Goal: Transaction & Acquisition: Purchase product/service

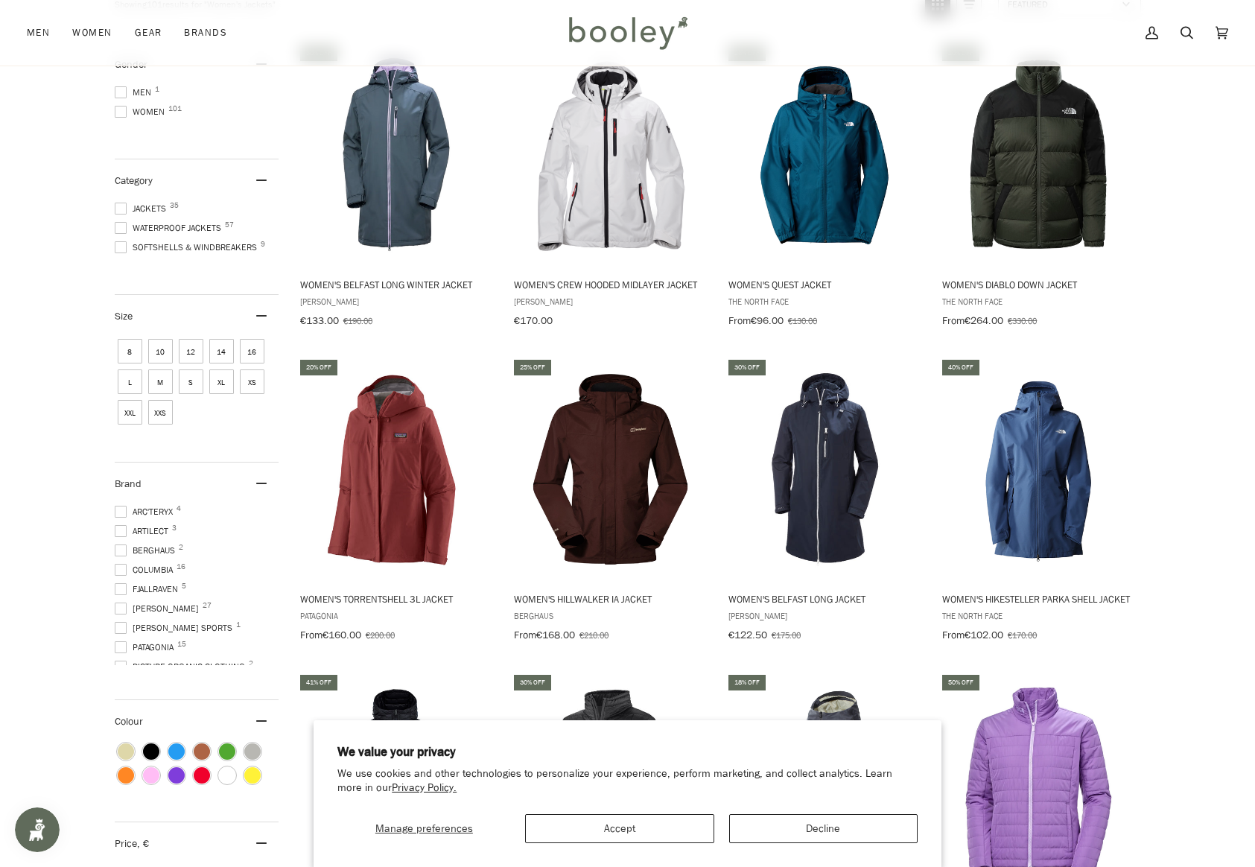
scroll to position [72, 0]
click at [116, 608] on span at bounding box center [121, 614] width 12 height 12
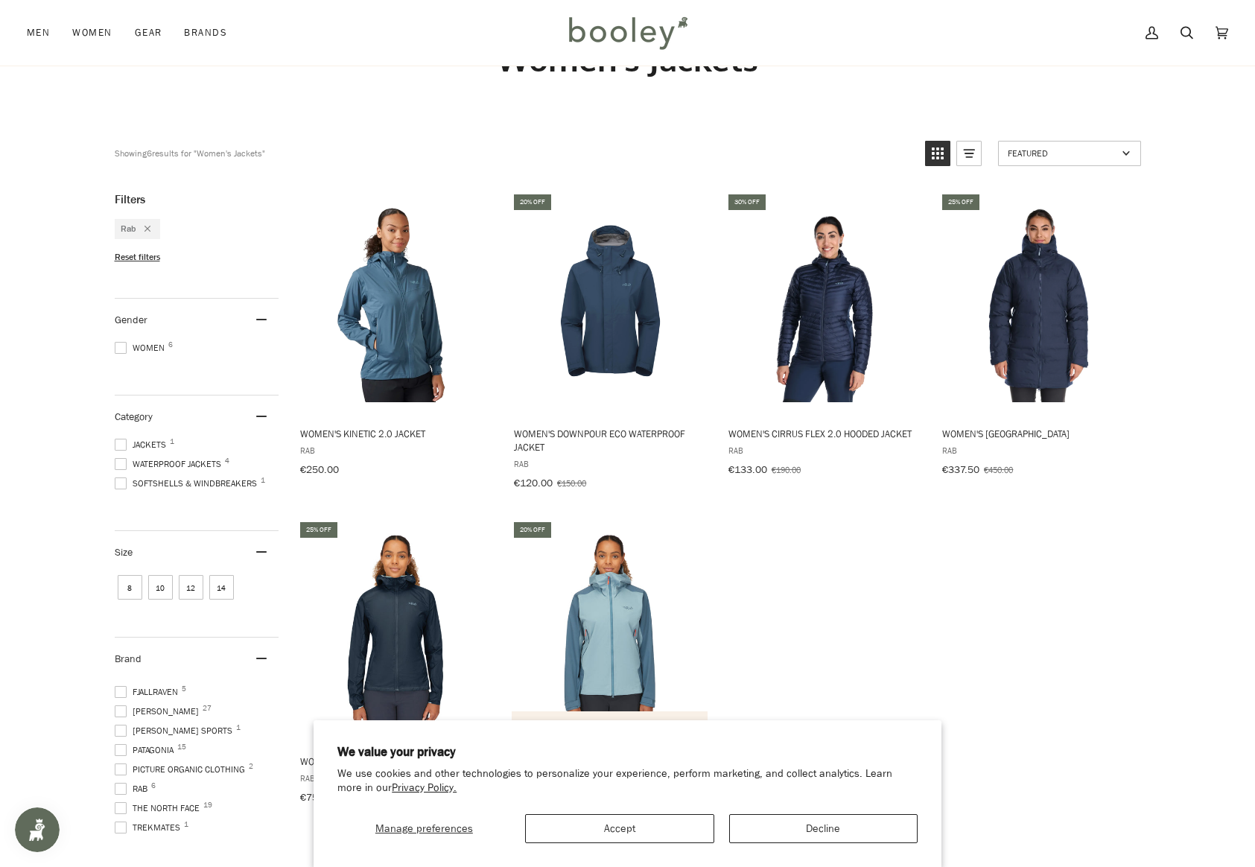
scroll to position [223, 0]
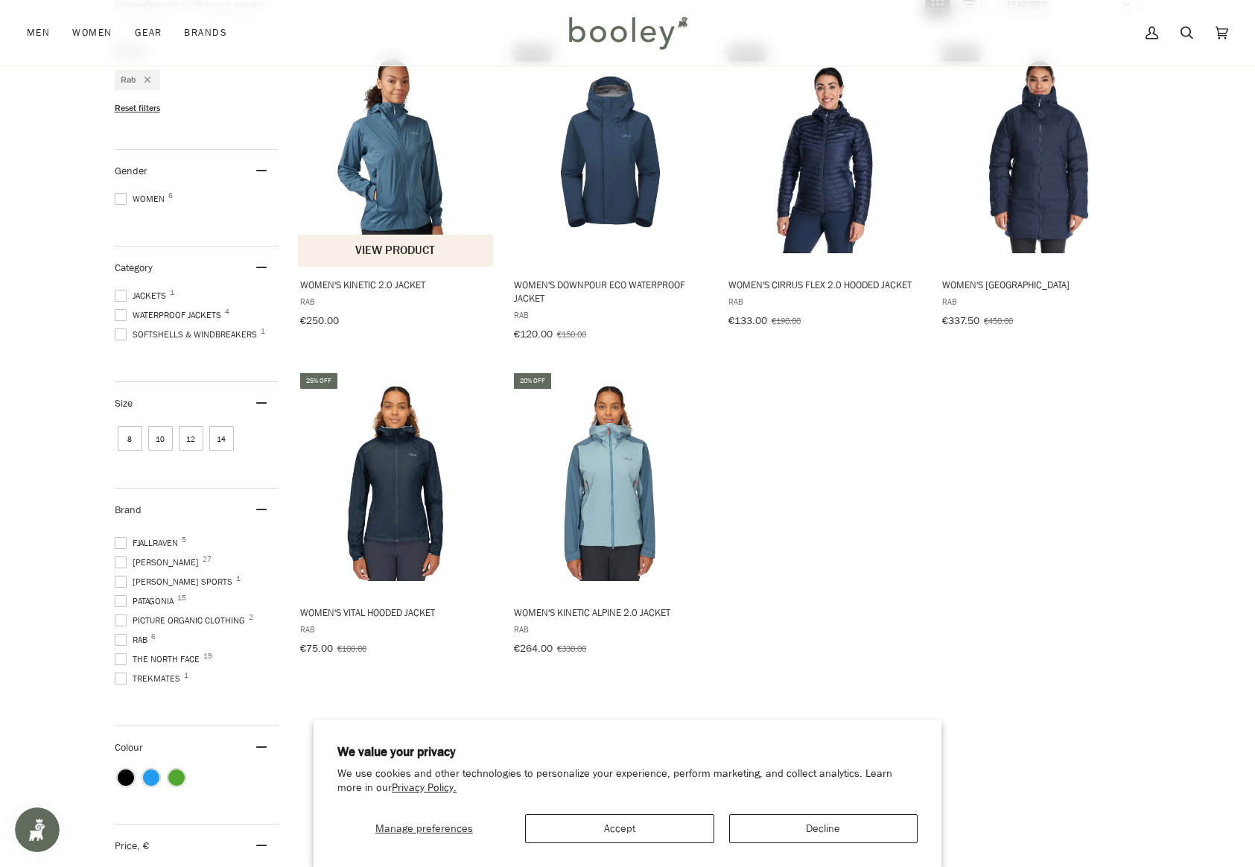
click at [363, 182] on img "Women's Kinetic 2.0 Jacket" at bounding box center [396, 154] width 197 height 197
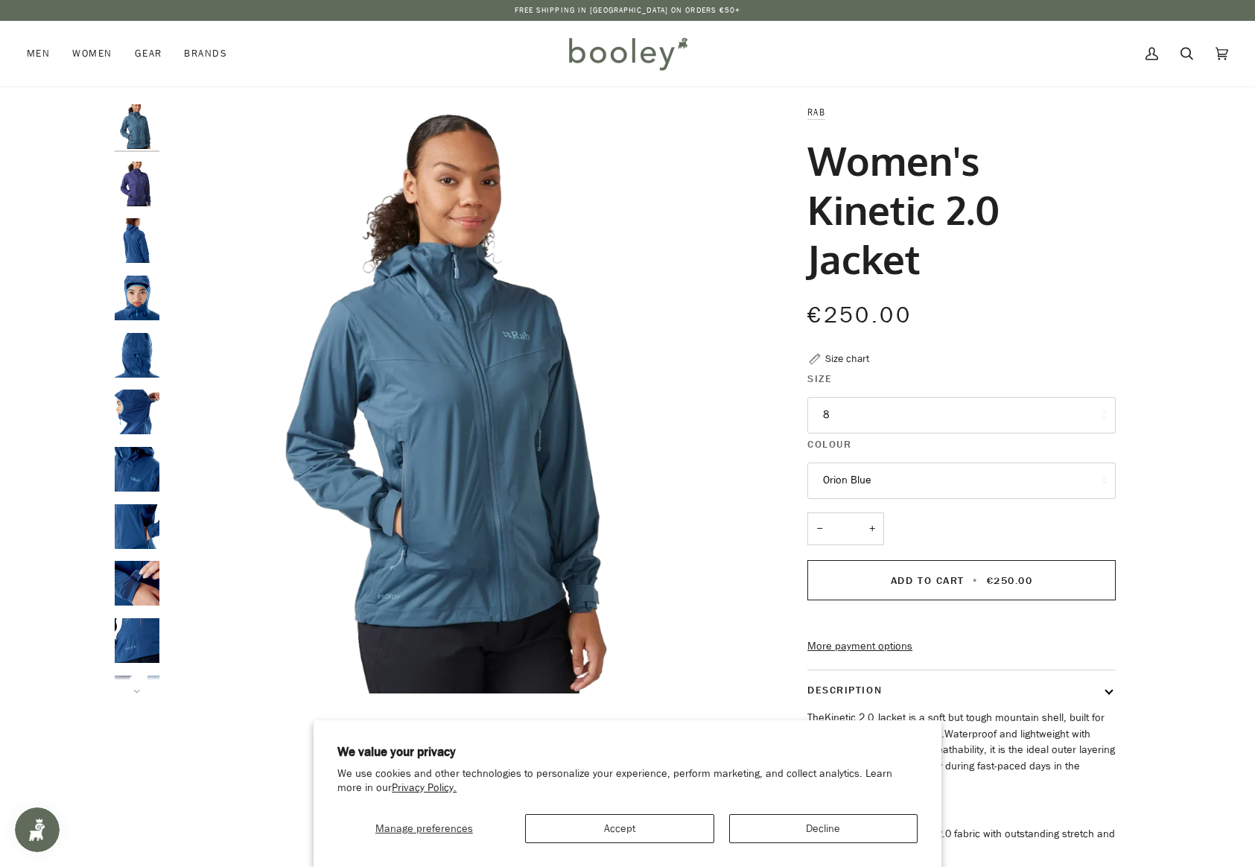
click at [924, 422] on button "8" at bounding box center [961, 415] width 308 height 36
click at [925, 416] on button "8" at bounding box center [961, 415] width 308 height 36
click at [609, 825] on button "Accept" at bounding box center [619, 828] width 188 height 29
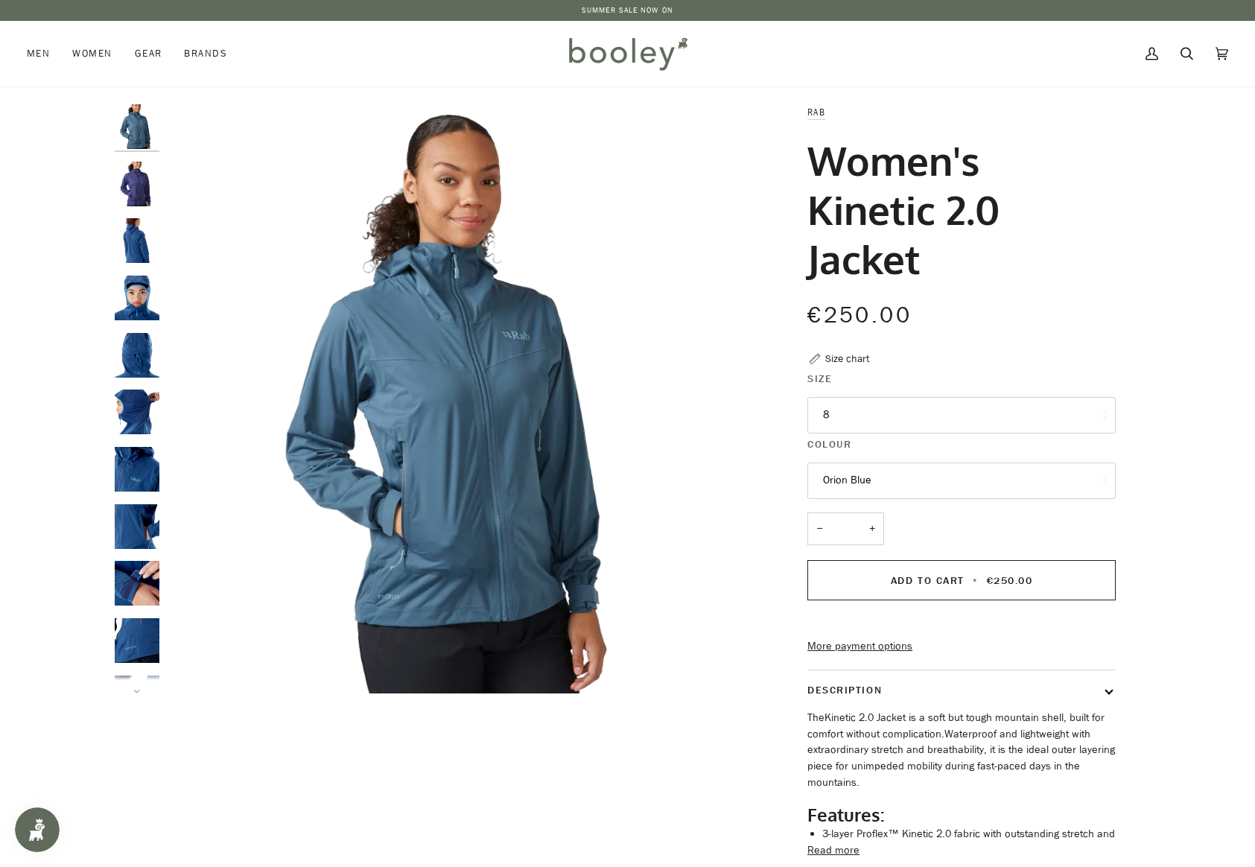
click at [130, 191] on img "Rab Women's Kinetic 2.0 Jacket Patriot Blue - Booley Galway" at bounding box center [137, 184] width 45 height 45
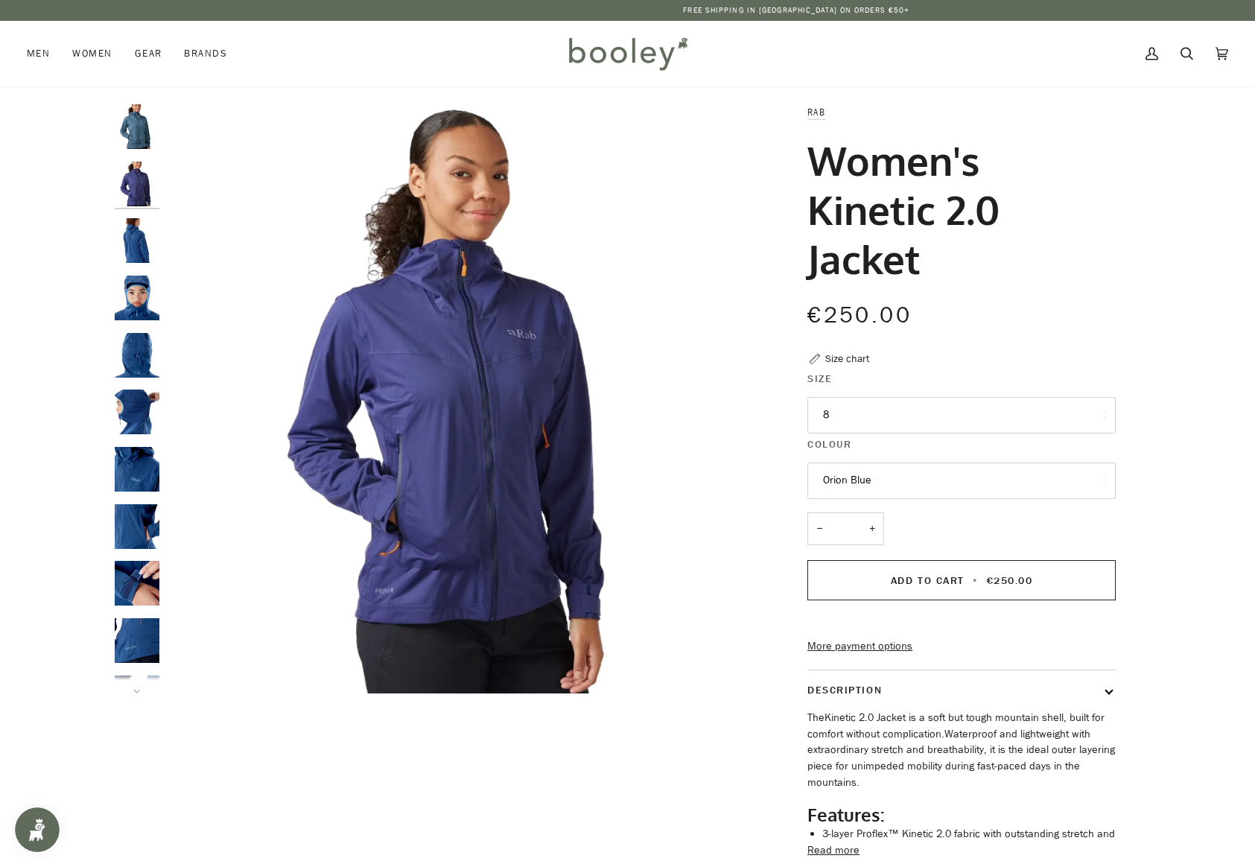
click at [128, 232] on img "Rab Women's Kinetic 2.0 Jacket - Booley Galway" at bounding box center [137, 240] width 45 height 45
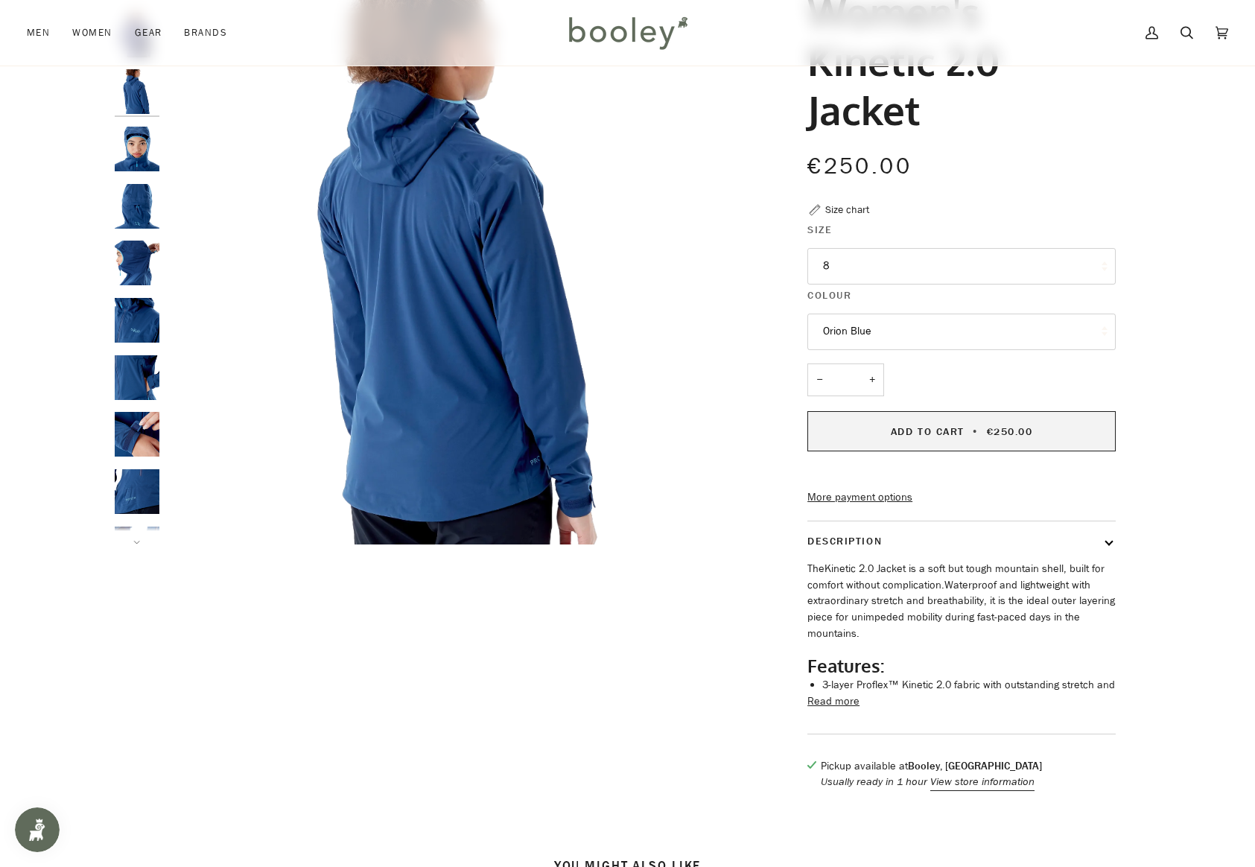
scroll to position [223, 0]
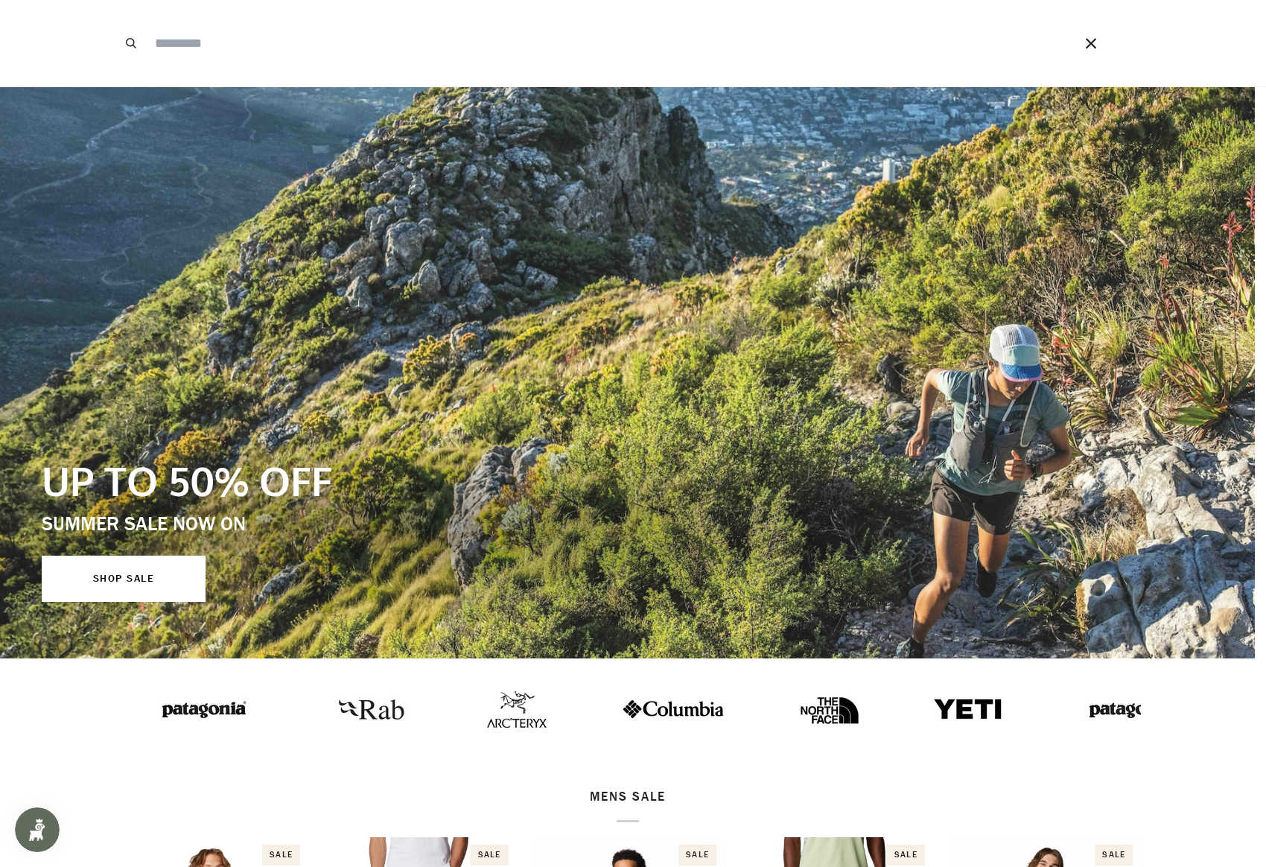
click at [362, 53] on input "Search our store" at bounding box center [593, 43] width 892 height 86
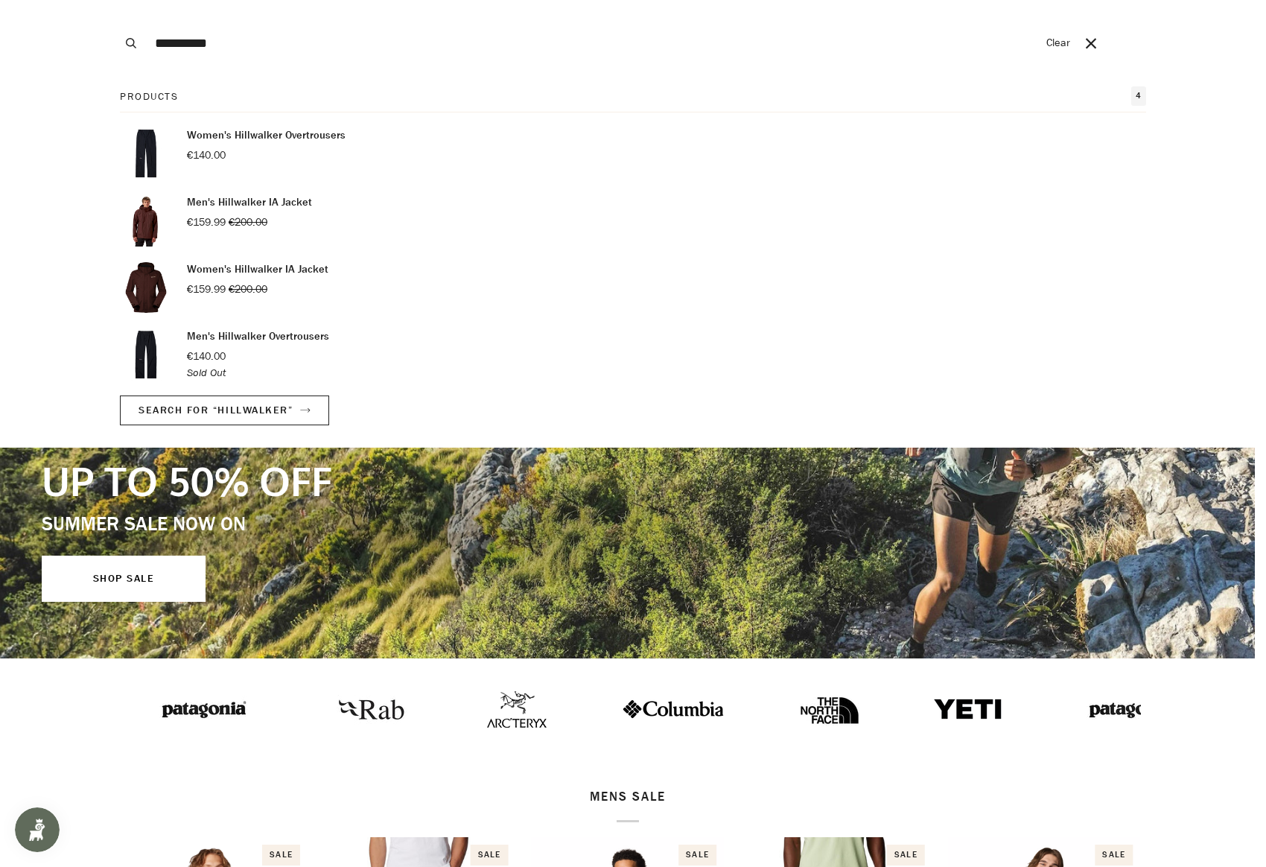
type input "**********"
click at [311, 265] on p "Women's Hillwalker IA Jacket" at bounding box center [258, 269] width 142 height 16
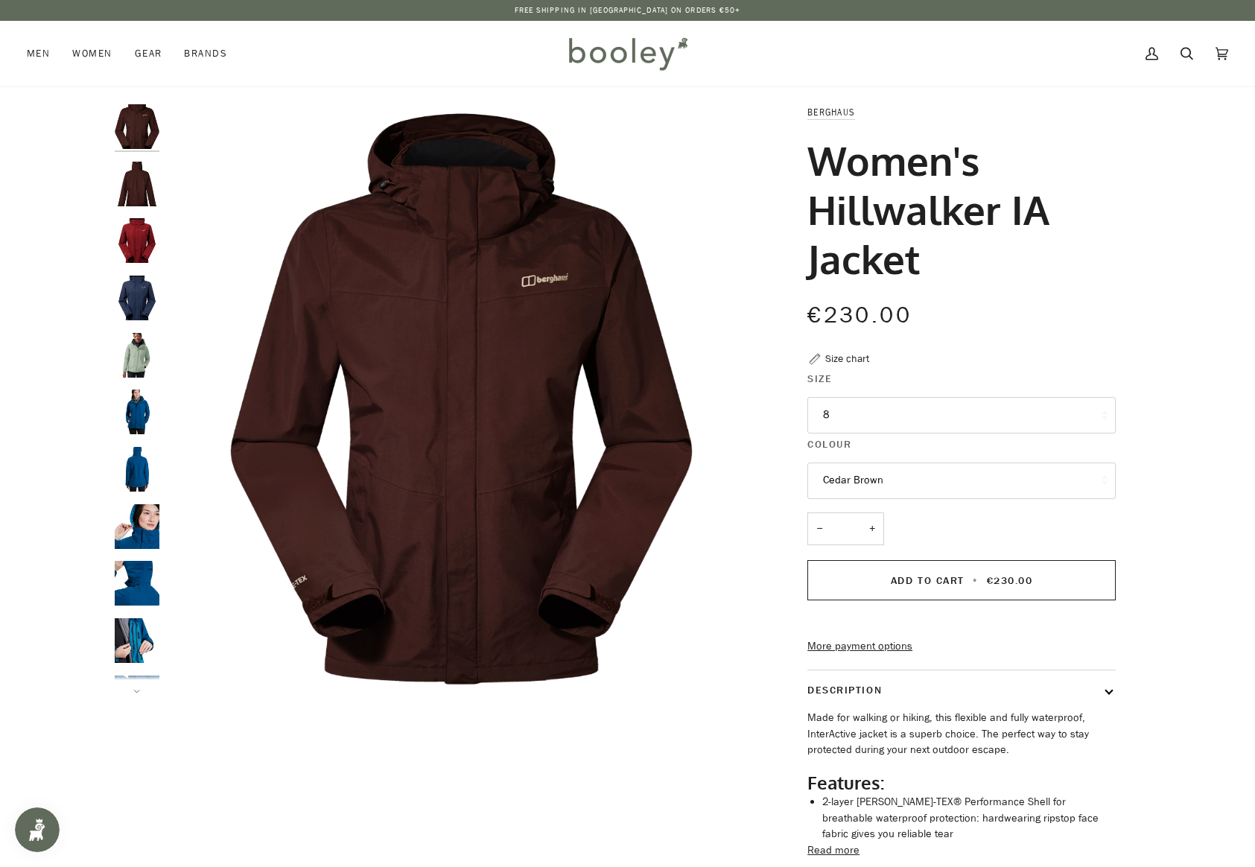
click at [1000, 419] on button "8" at bounding box center [961, 415] width 308 height 36
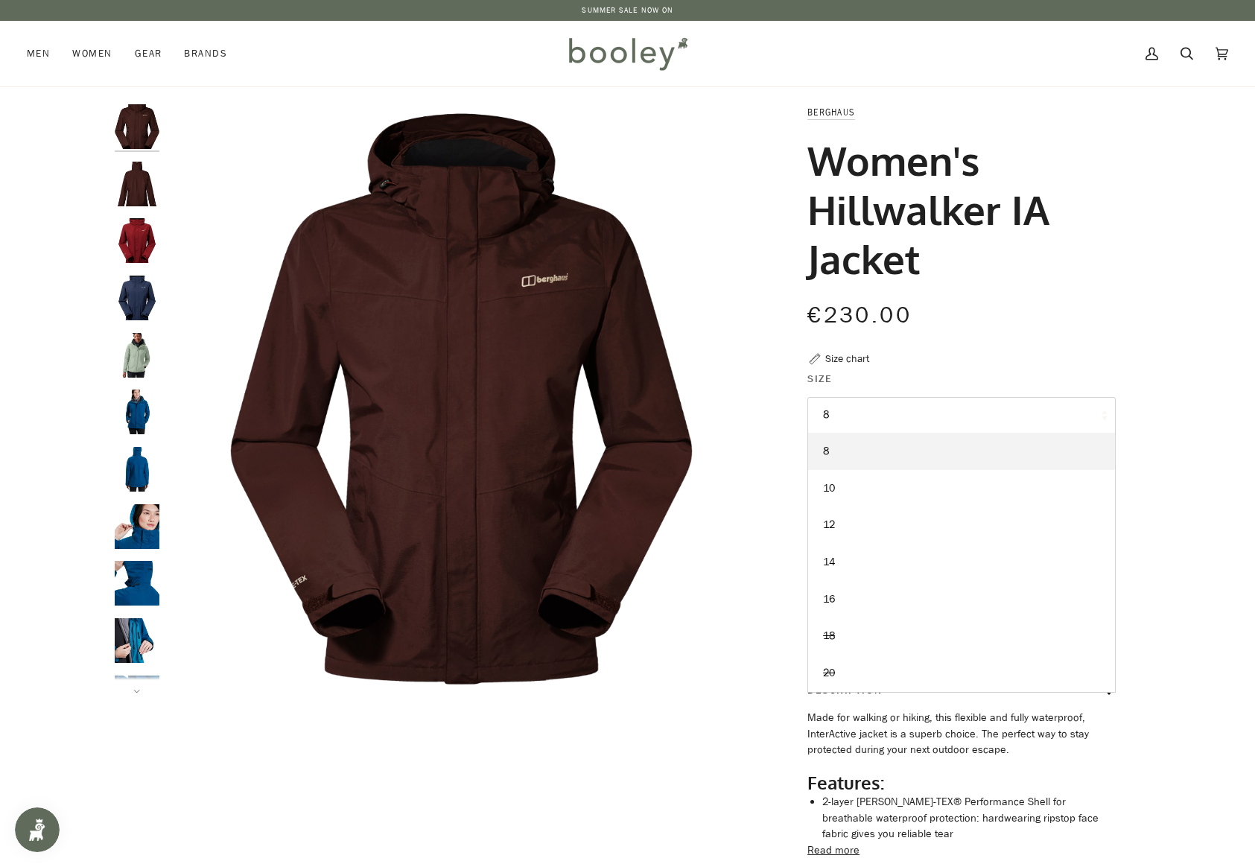
click at [1000, 419] on button "8" at bounding box center [961, 415] width 308 height 36
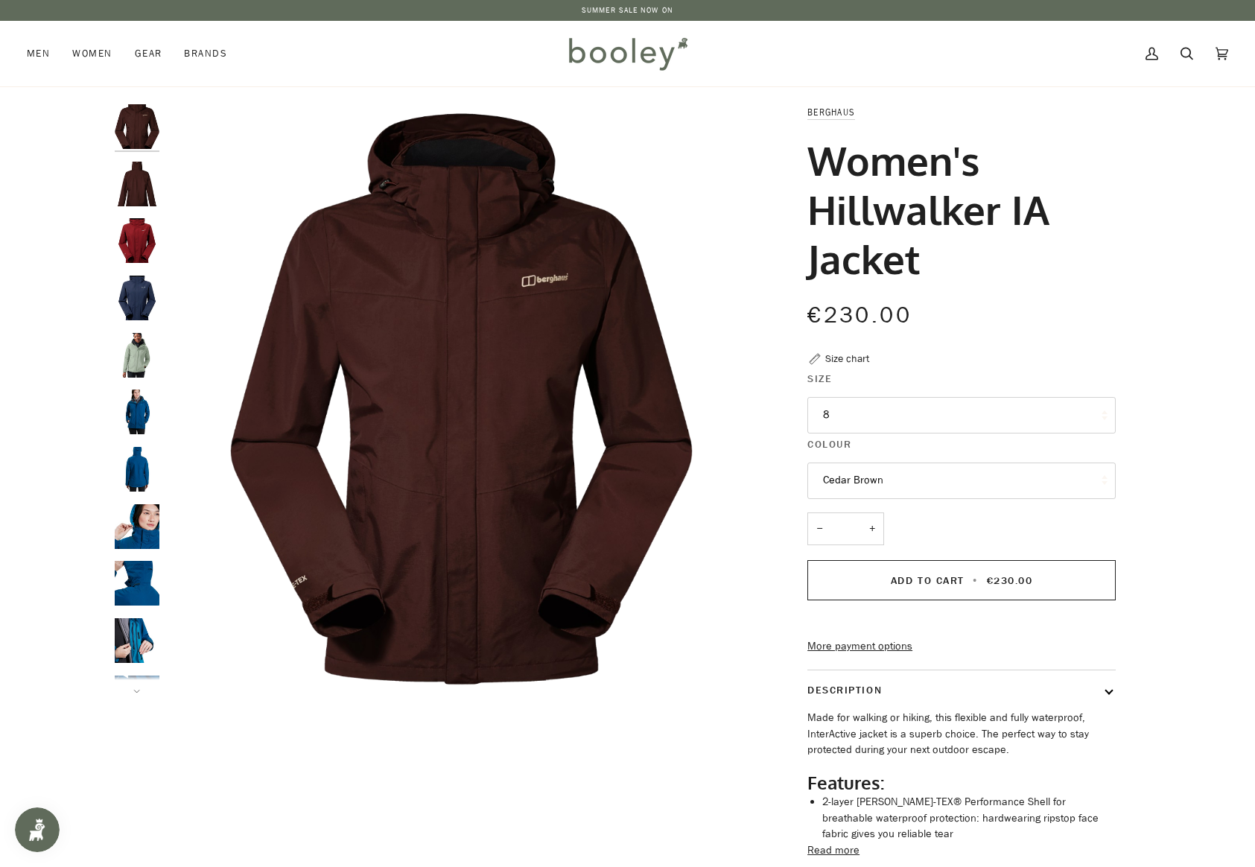
click at [143, 194] on img "Berghaus Women's Hillwalker IA Shell Jacket Cedar Brown - Booley Galway" at bounding box center [137, 184] width 45 height 45
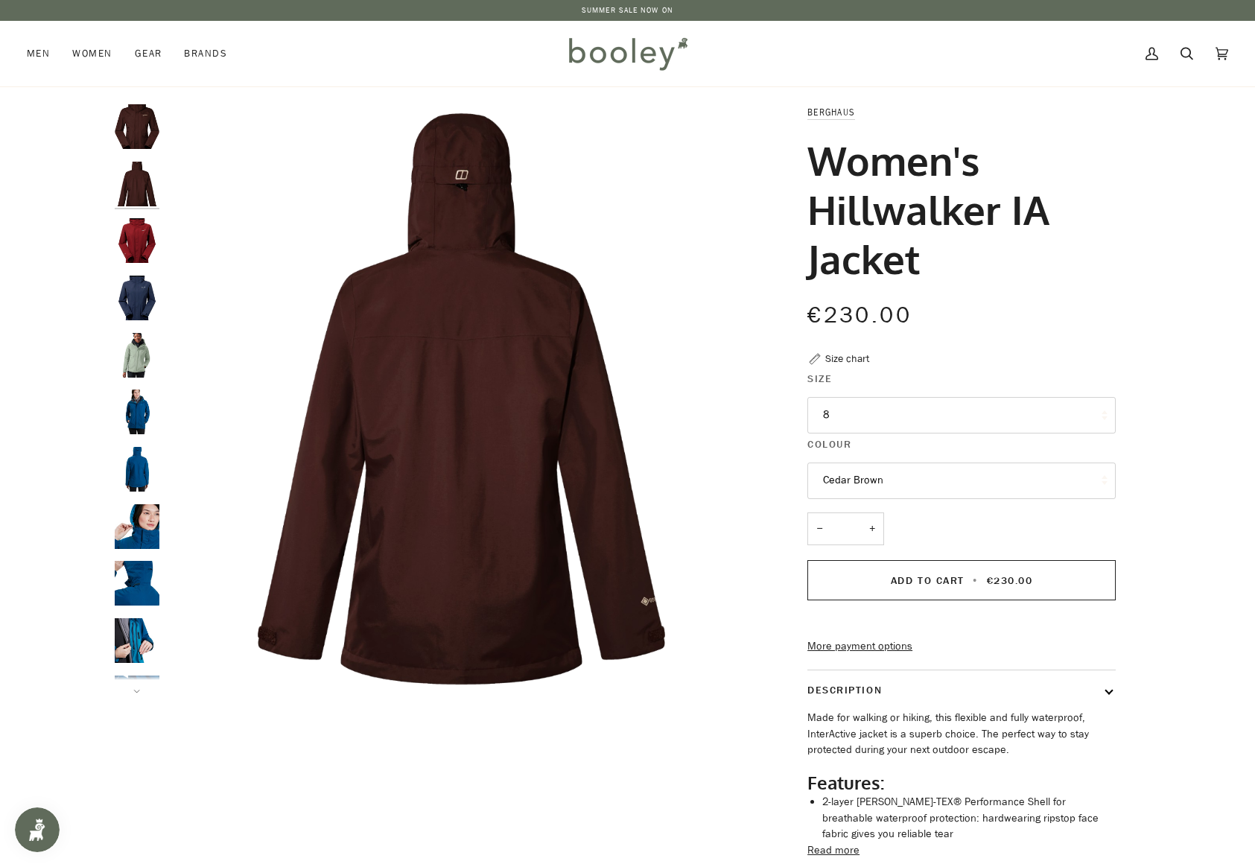
click at [139, 246] on img "Berghaus Women's Hillwalker IA Shell Jacket Dark Red - Booley Galway" at bounding box center [137, 240] width 45 height 45
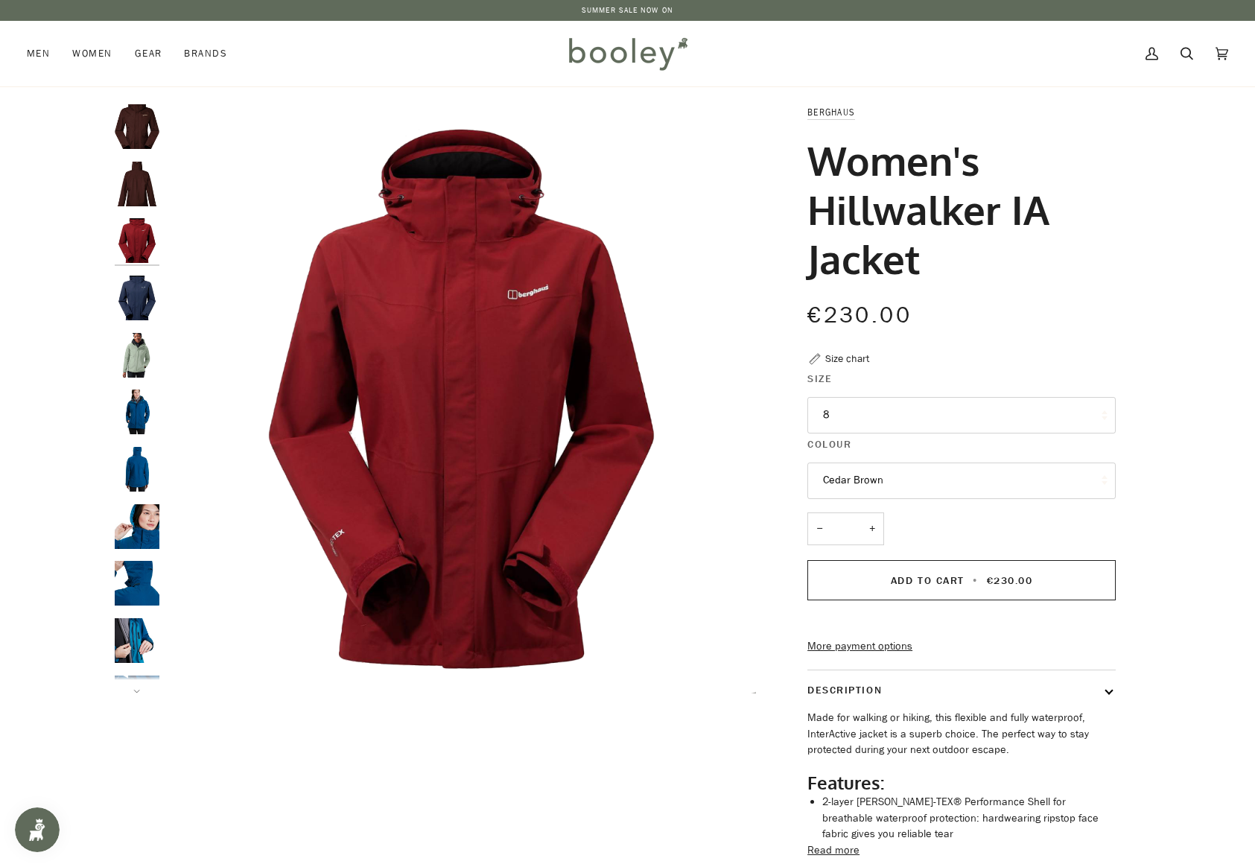
click at [934, 474] on button "Cedar Brown" at bounding box center [961, 481] width 308 height 36
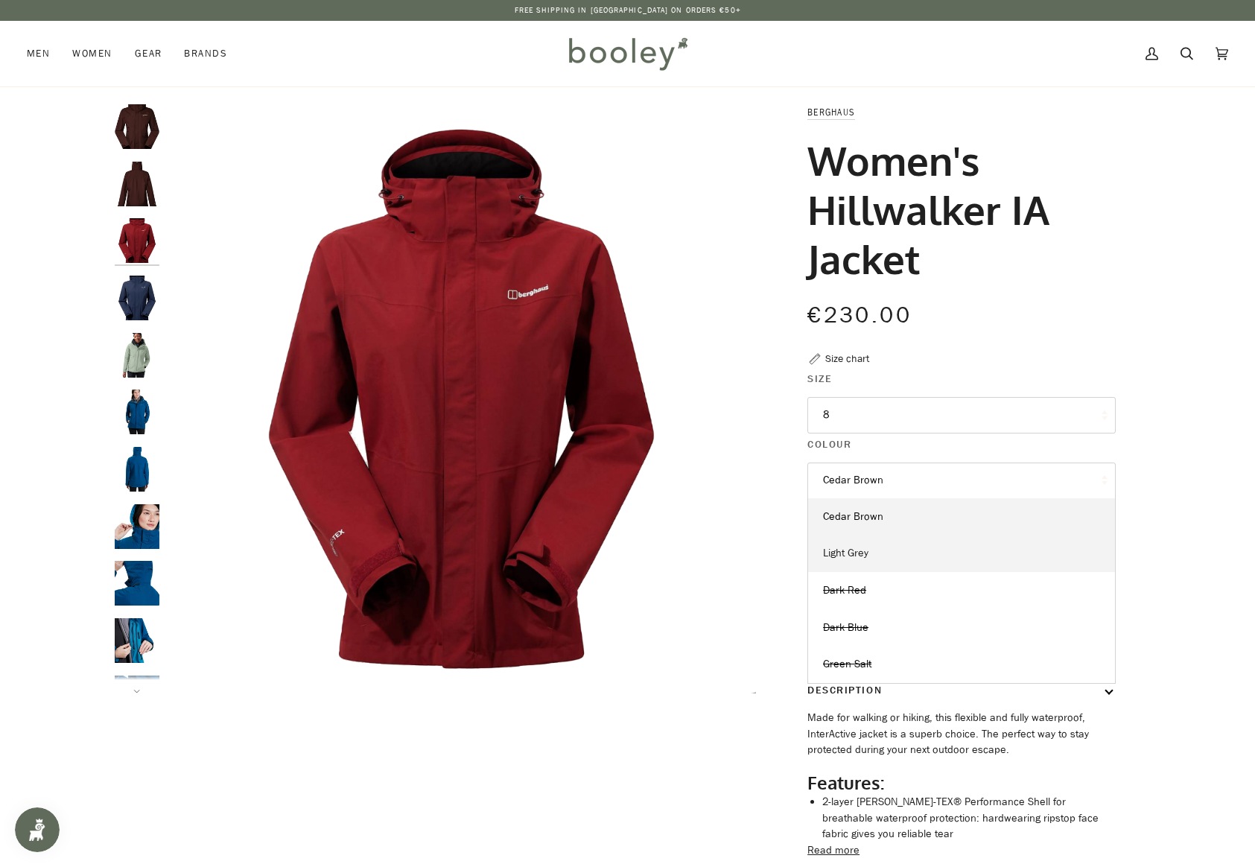
click at [930, 550] on link "Light Grey" at bounding box center [961, 553] width 307 height 37
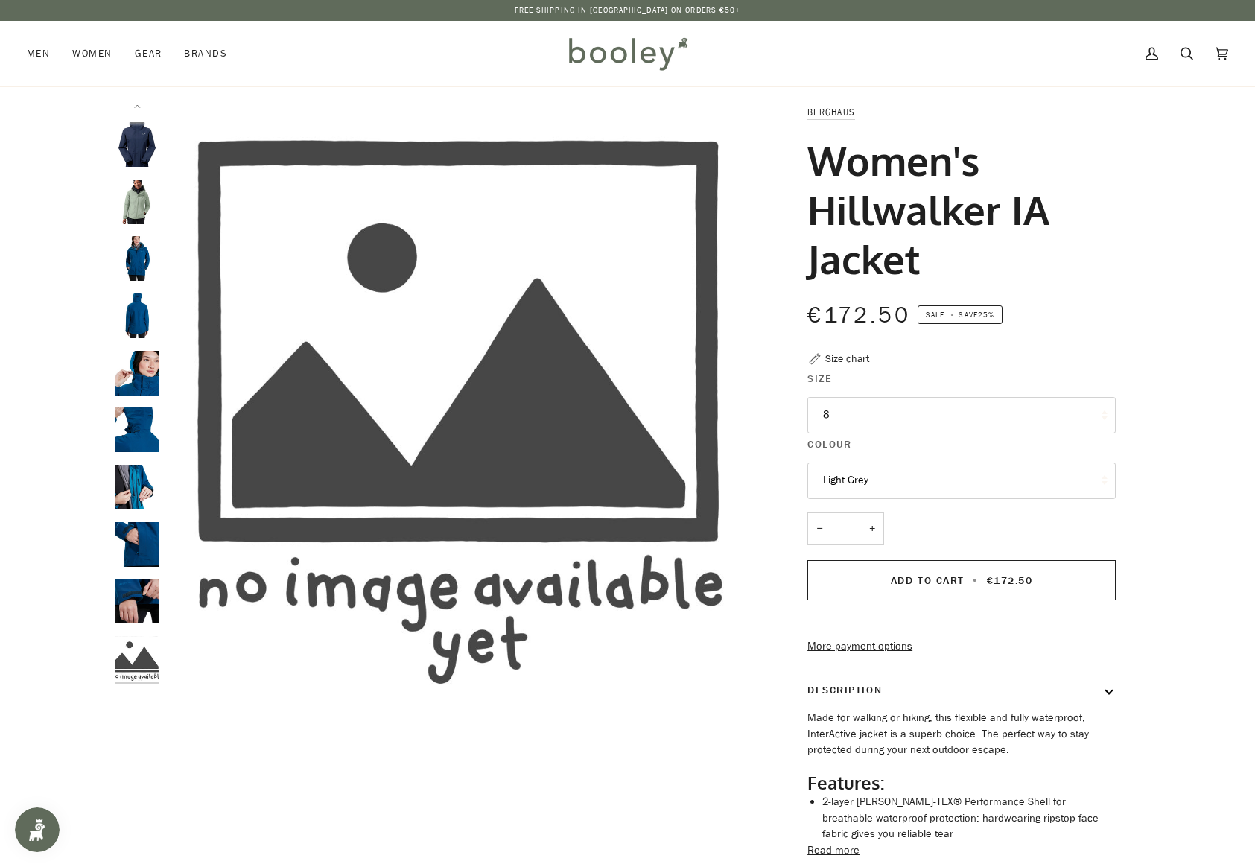
click at [136, 211] on img "Berghaus Women's Hillwalker IA Jacket Green Salt - Booley Galway" at bounding box center [137, 202] width 45 height 45
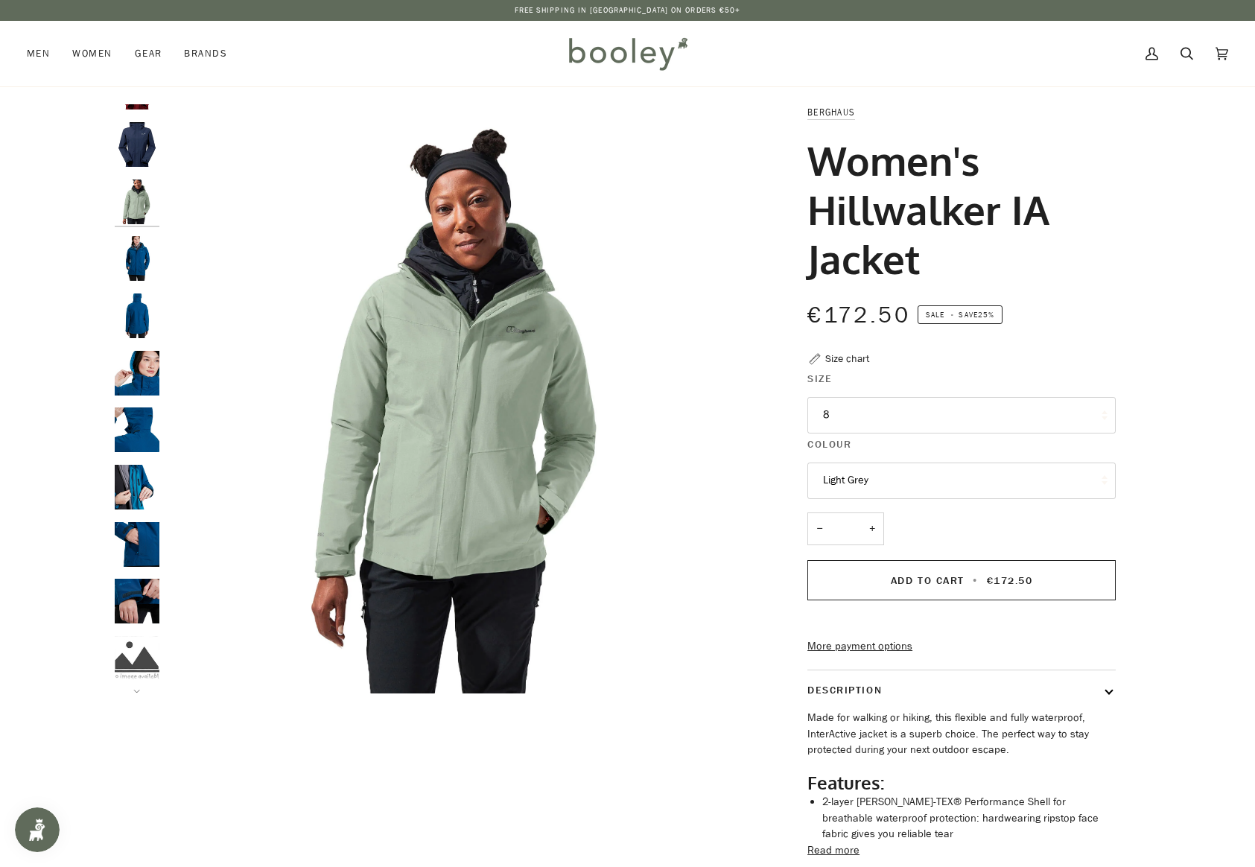
scroll to position [0, 0]
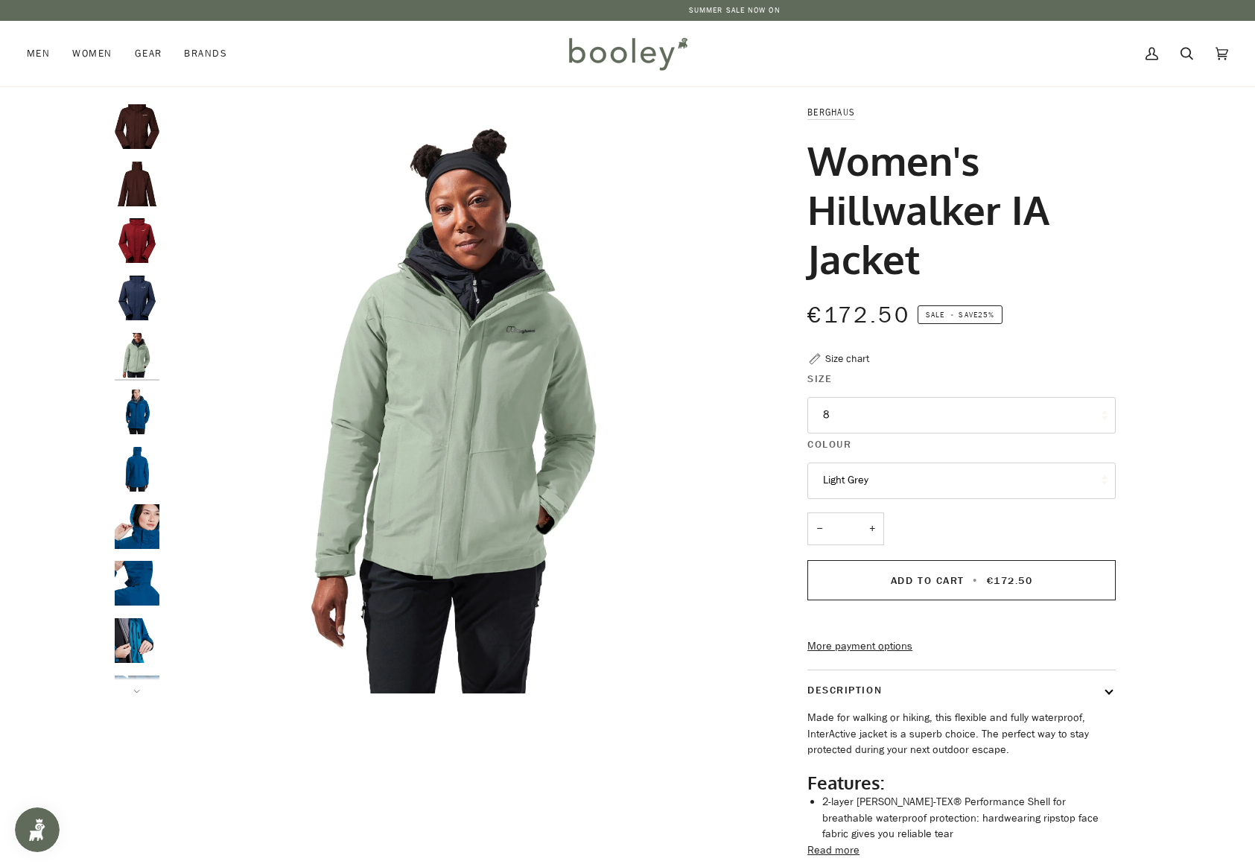
click at [942, 419] on button "8" at bounding box center [961, 415] width 308 height 36
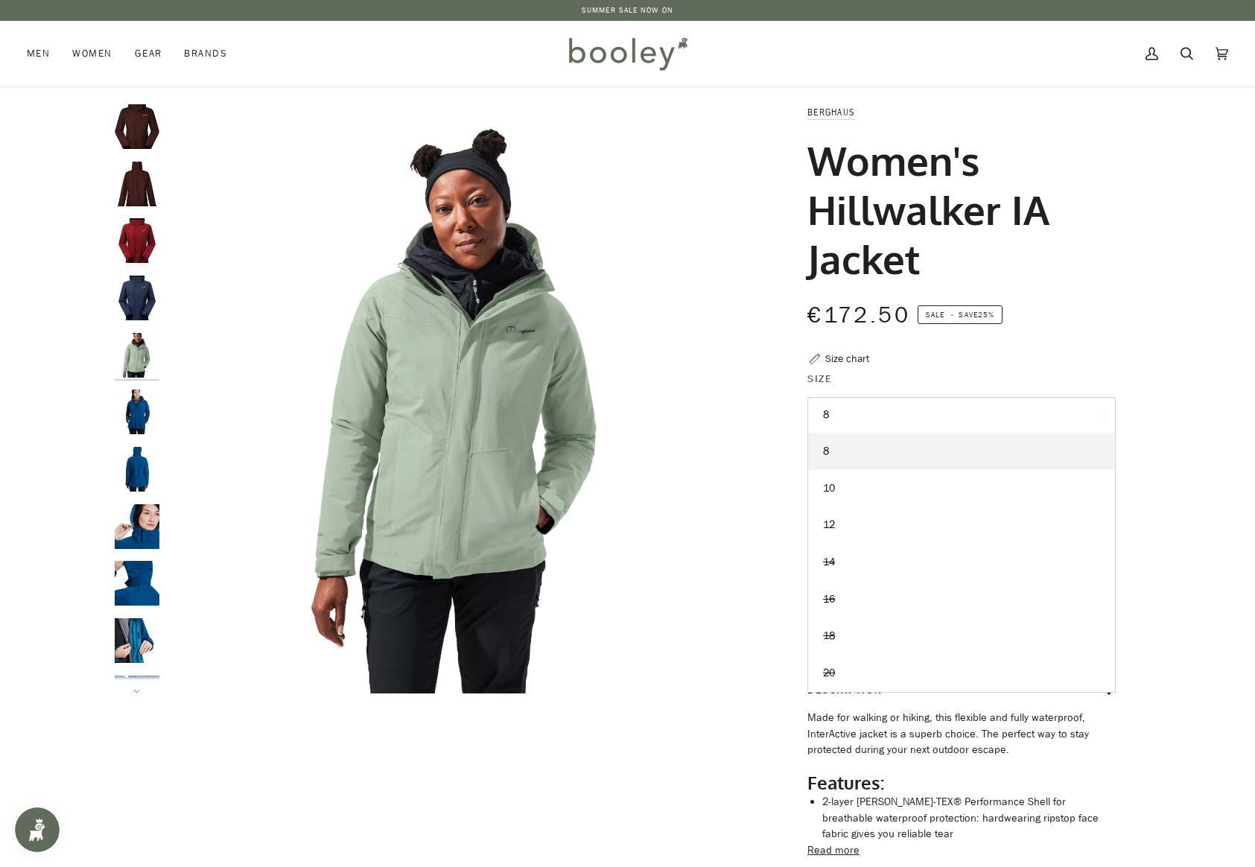
click at [942, 419] on button "8" at bounding box center [961, 415] width 308 height 36
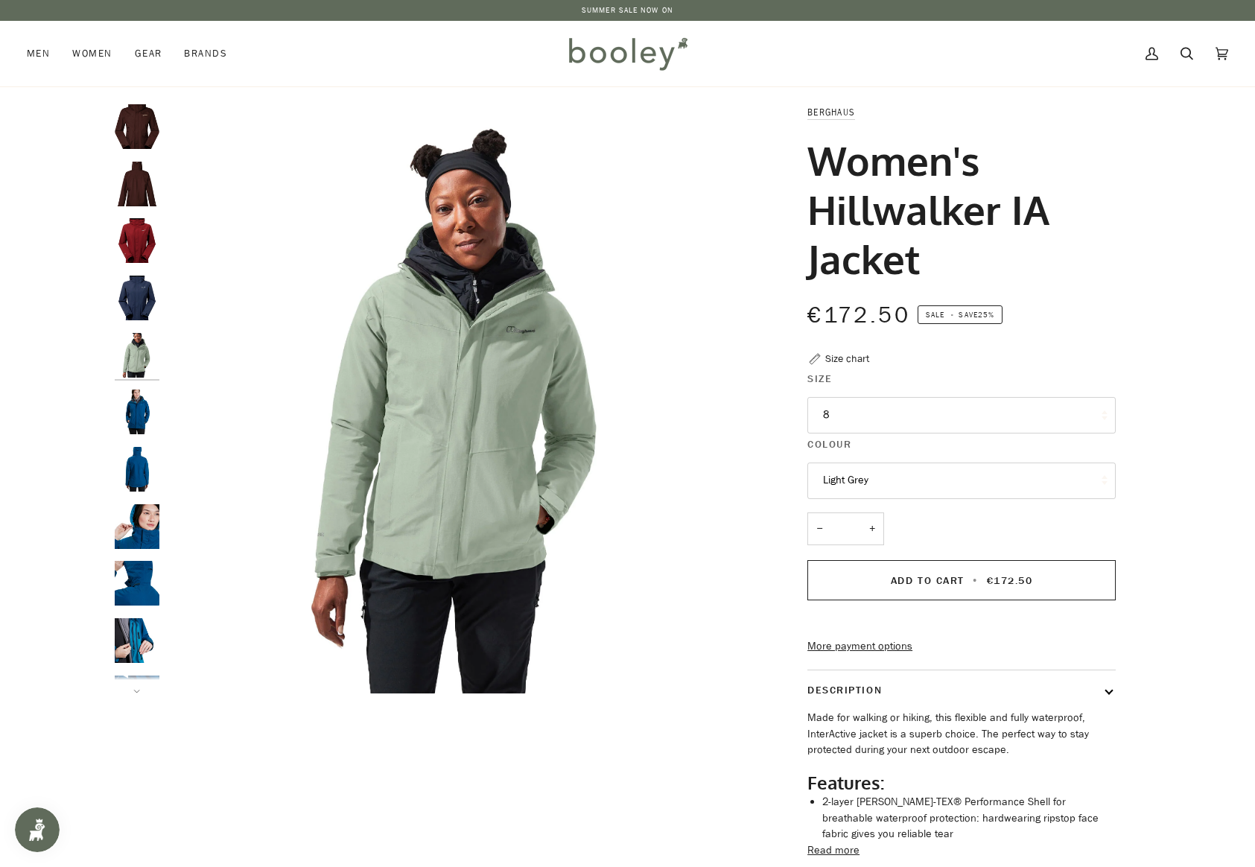
click at [956, 490] on button "Light Grey" at bounding box center [961, 481] width 308 height 36
click at [873, 588] on link "Dark Red" at bounding box center [961, 590] width 307 height 37
